Goal: Information Seeking & Learning: Check status

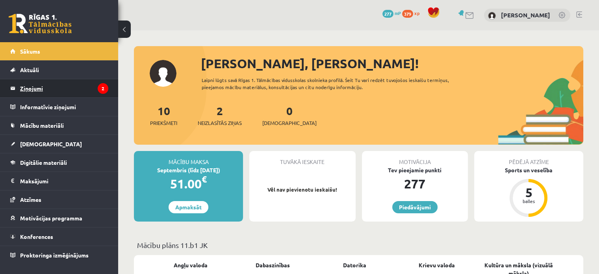
click at [39, 91] on legend "Ziņojumi 2" at bounding box center [64, 88] width 88 height 18
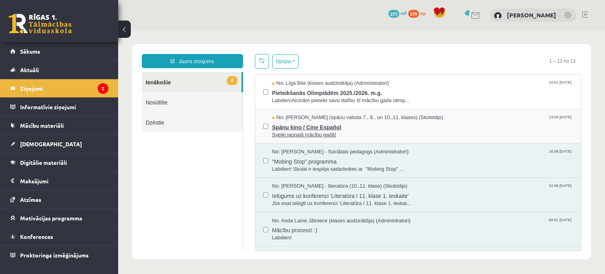
click at [328, 121] on span "Spāņu kino / Cine Español" at bounding box center [422, 126] width 301 height 10
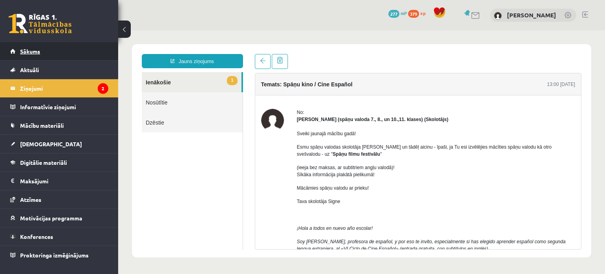
click at [39, 50] on span "Sākums" at bounding box center [30, 51] width 20 height 7
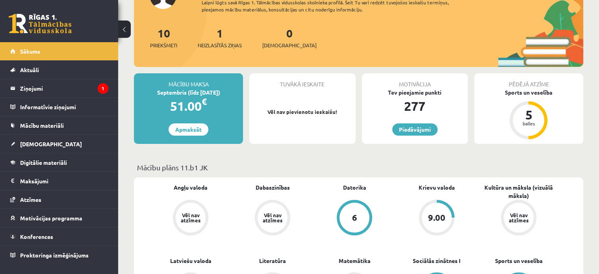
scroll to position [79, 0]
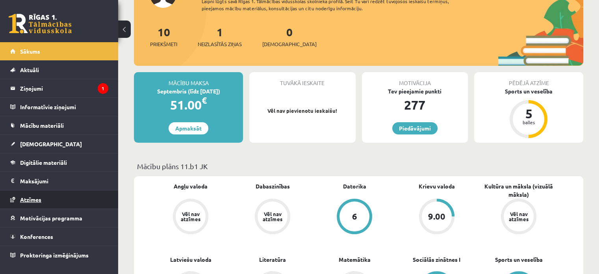
click at [33, 198] on span "Atzīmes" at bounding box center [30, 199] width 21 height 7
